Goal: Navigation & Orientation: Find specific page/section

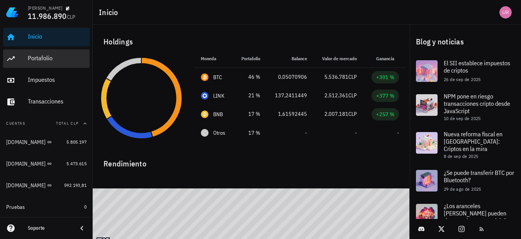
click at [49, 59] on div "Portafolio" at bounding box center [57, 57] width 59 height 7
